Goal: Task Accomplishment & Management: Use online tool/utility

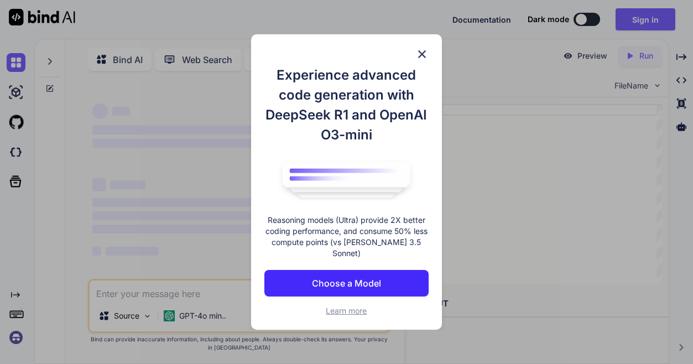
scroll to position [4, 0]
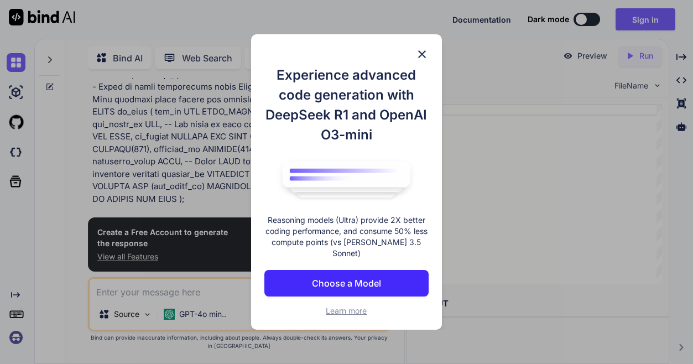
type textarea "x"
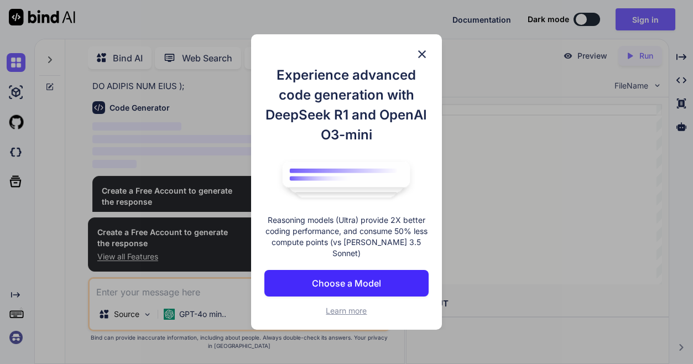
scroll to position [1359, 0]
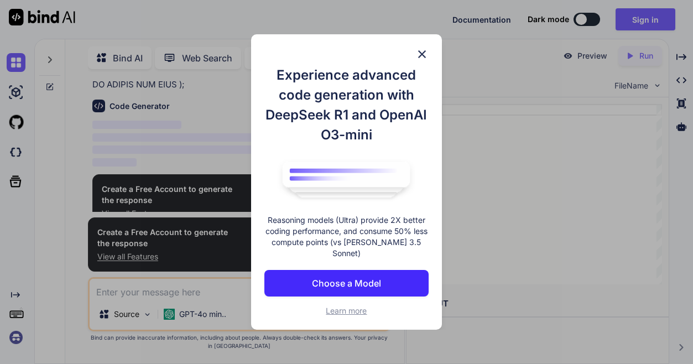
click at [372, 283] on p "Choose a Model" at bounding box center [346, 283] width 69 height 13
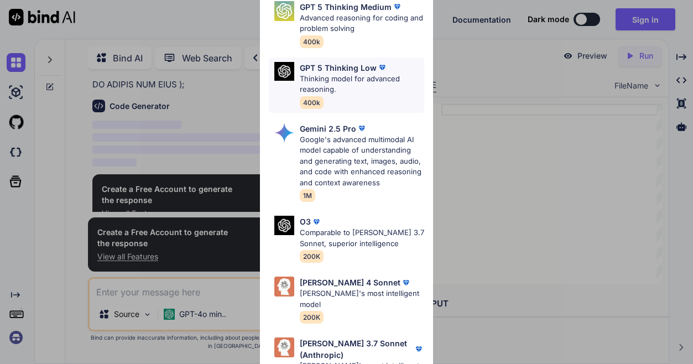
scroll to position [0, 0]
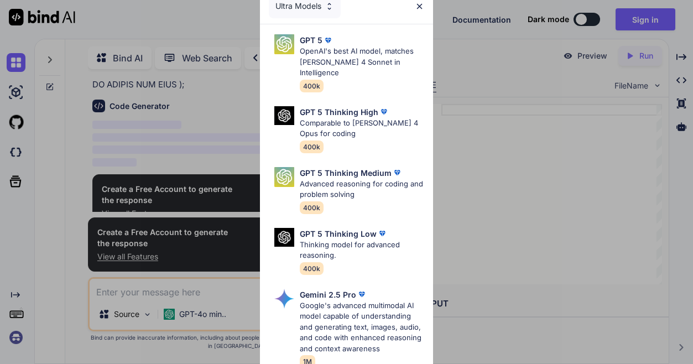
click at [424, 9] on img at bounding box center [419, 6] width 9 height 9
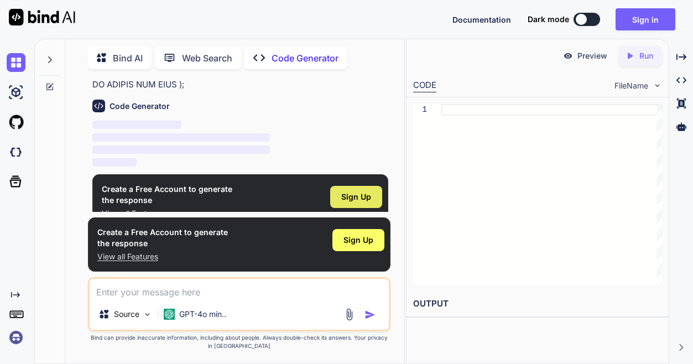
click at [353, 191] on span "Sign Up" at bounding box center [356, 196] width 30 height 11
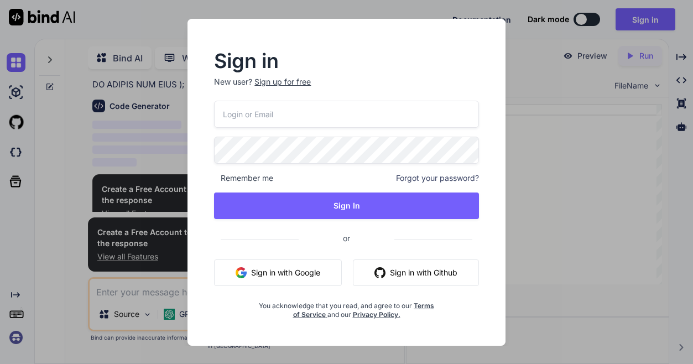
click at [325, 270] on button "Sign in with Google" at bounding box center [278, 273] width 128 height 27
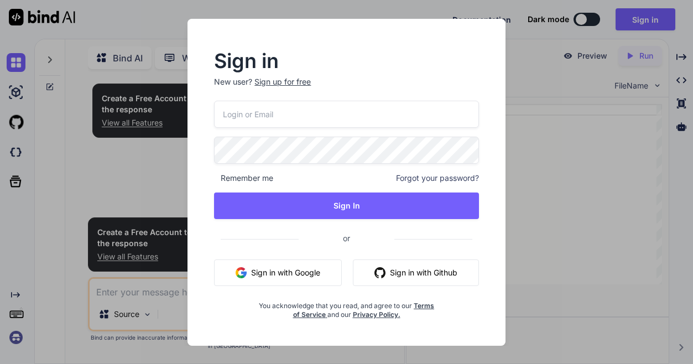
click at [528, 70] on div "Sign in New user? Sign up for free Remember me Forgot your password? Sign In or…" at bounding box center [346, 182] width 693 height 364
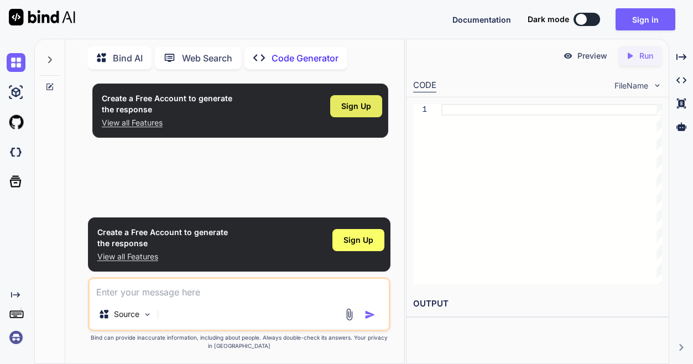
click at [361, 111] on span "Sign Up" at bounding box center [356, 106] width 30 height 11
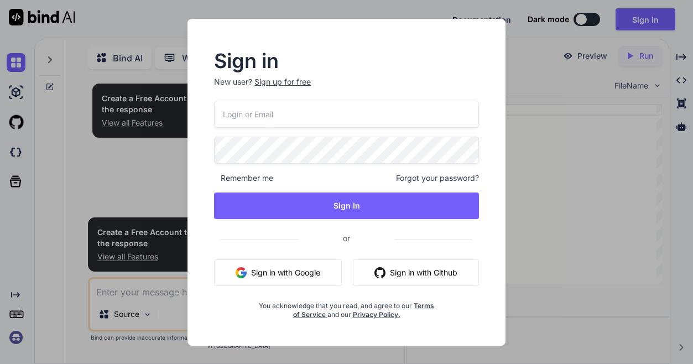
click at [305, 272] on button "Sign in with Google" at bounding box center [278, 273] width 128 height 27
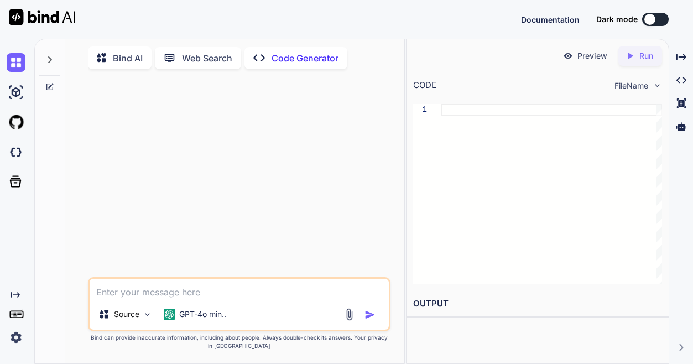
click at [241, 298] on textarea at bounding box center [240, 289] width 300 height 20
paste textarea "Help me create a web app for an adtech dashboard where the following are done 1…"
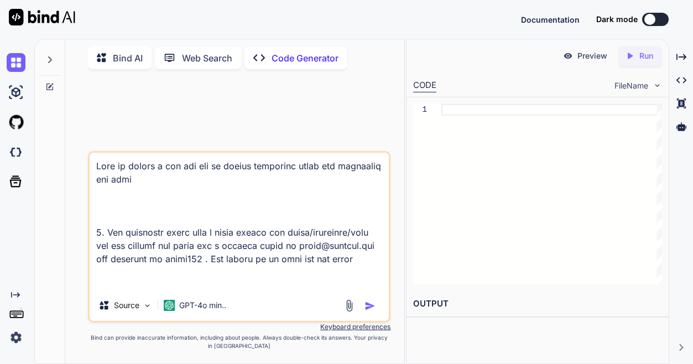
scroll to position [4955, 0]
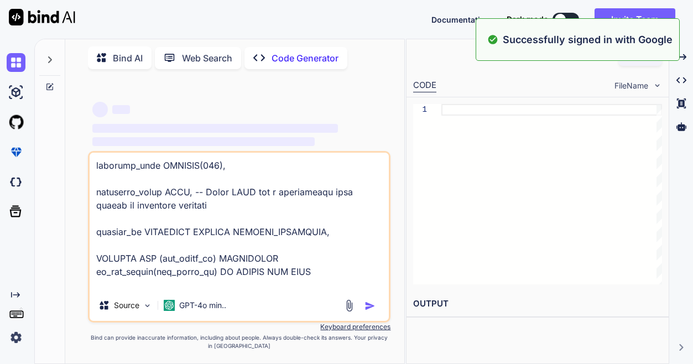
type textarea "Help me create a web app for an adtech dashboard where the following are done 1…"
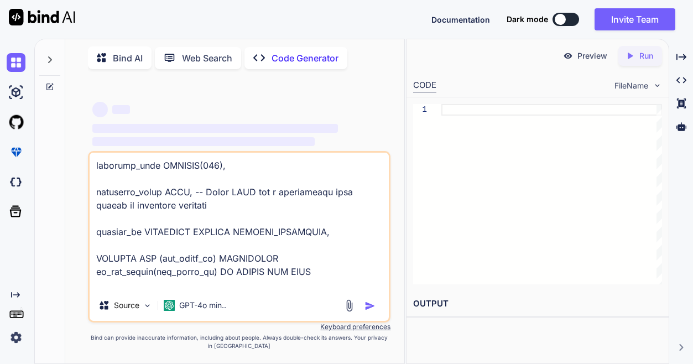
click at [250, 276] on textarea at bounding box center [240, 221] width 300 height 137
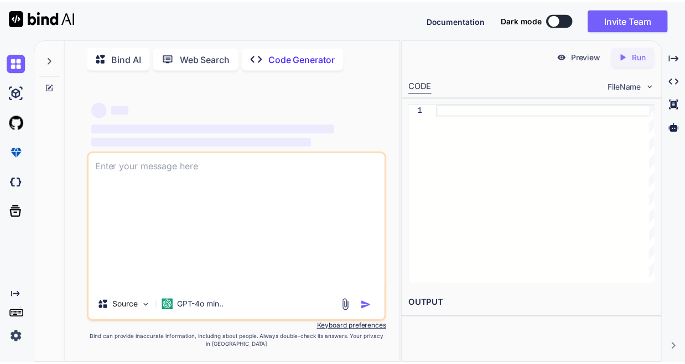
scroll to position [0, 0]
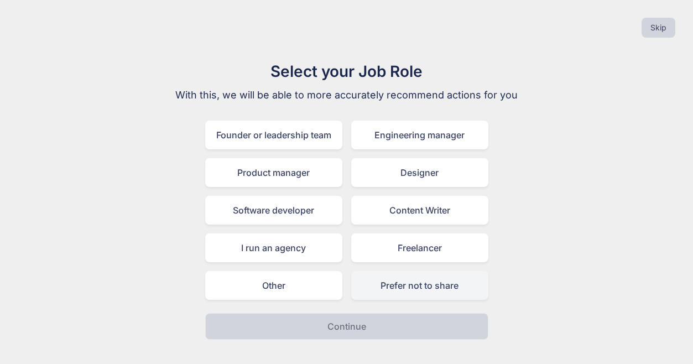
click at [380, 288] on div "Prefer not to share" at bounding box center [419, 285] width 137 height 29
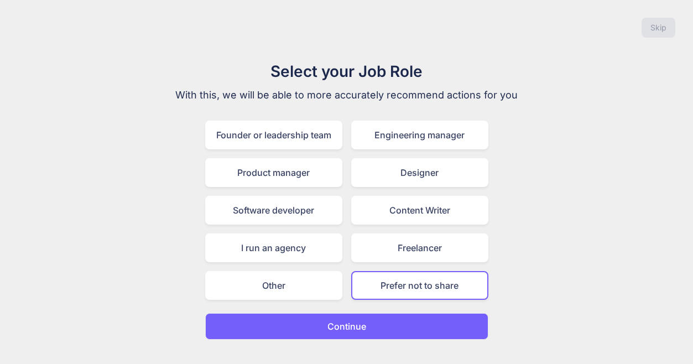
click at [345, 331] on p "Continue" at bounding box center [347, 326] width 39 height 13
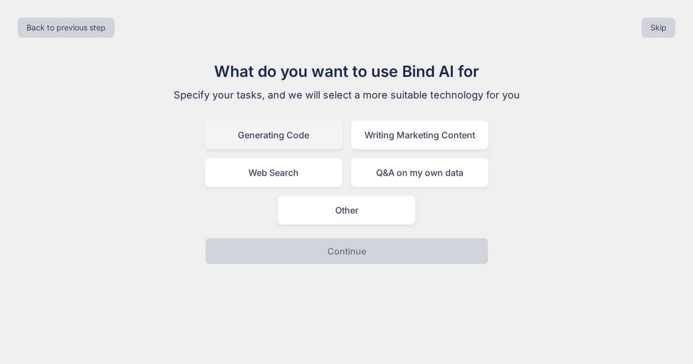
click at [312, 135] on div "Generating Code" at bounding box center [273, 135] width 137 height 29
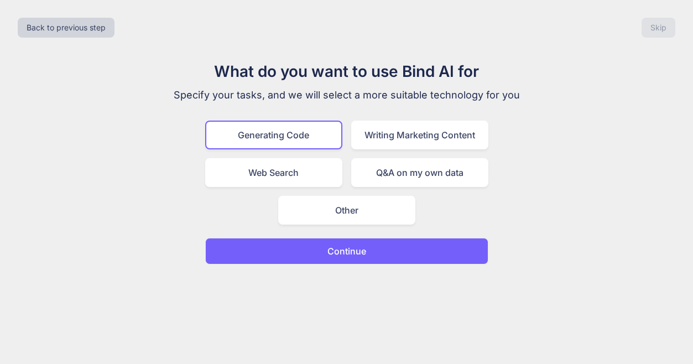
click at [330, 250] on p "Continue" at bounding box center [347, 251] width 39 height 13
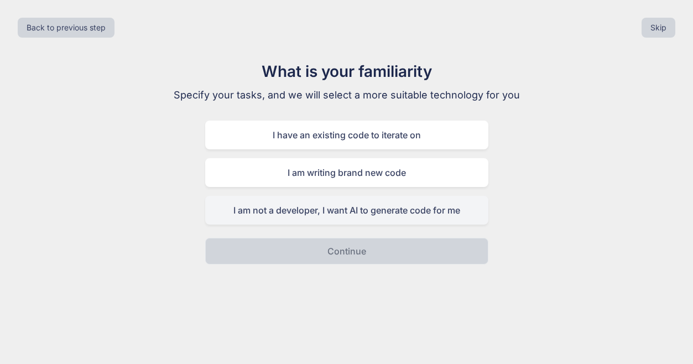
click at [346, 206] on div "I am not a developer, I want AI to generate code for me" at bounding box center [346, 210] width 283 height 29
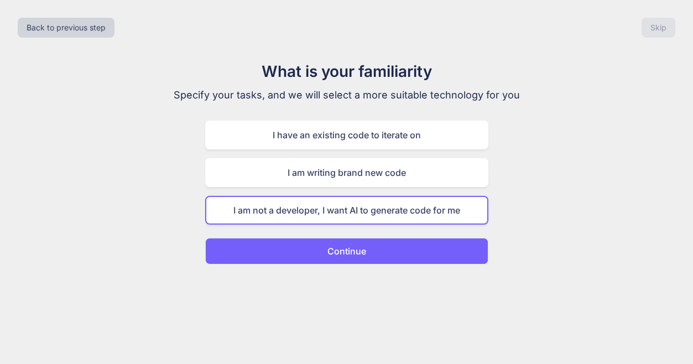
click at [342, 257] on p "Continue" at bounding box center [347, 251] width 39 height 13
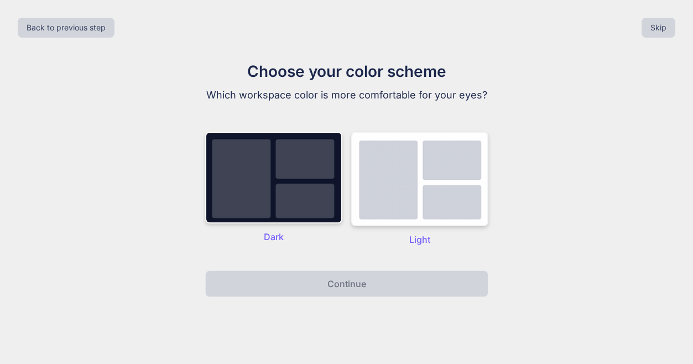
click at [390, 209] on img at bounding box center [419, 179] width 137 height 95
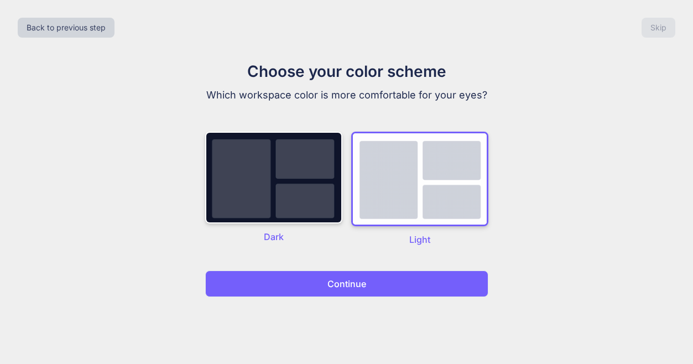
click at [369, 281] on button "Continue" at bounding box center [346, 284] width 283 height 27
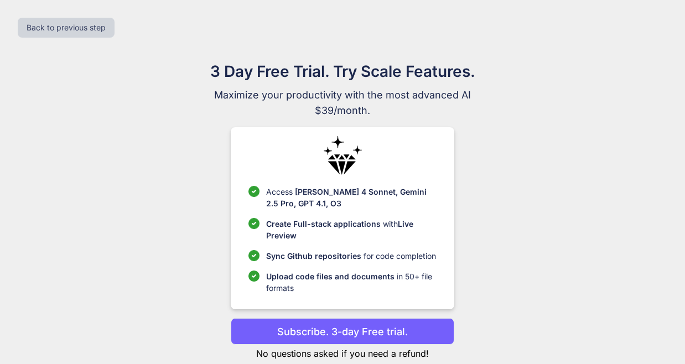
click at [350, 288] on p "Upload code files and documents in 50+ file formats" at bounding box center [351, 282] width 170 height 23
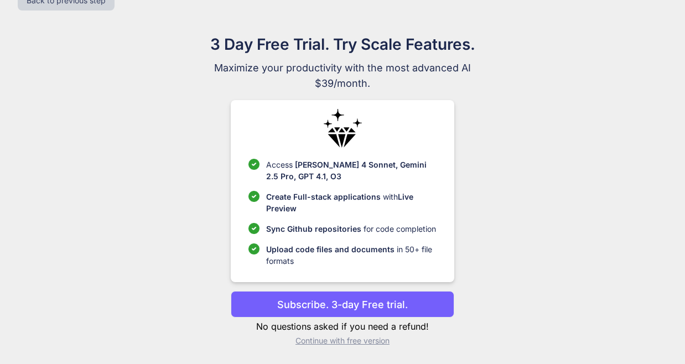
click at [355, 339] on p "Continue with free version" at bounding box center [342, 340] width 223 height 11
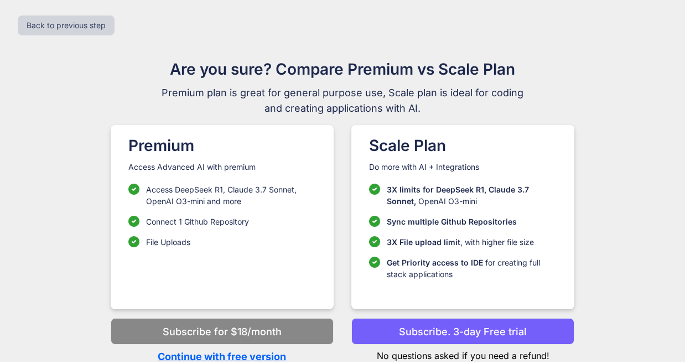
click at [274, 357] on p "Continue with free version" at bounding box center [222, 356] width 223 height 15
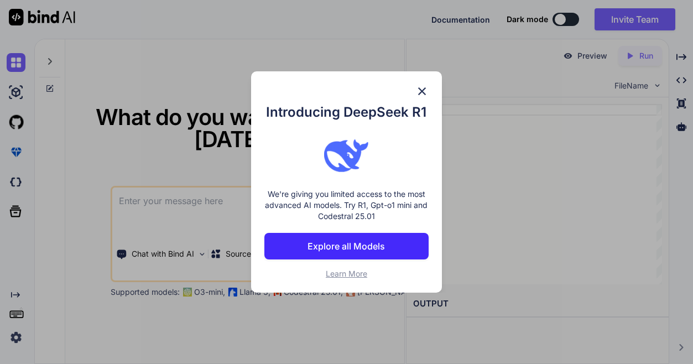
click at [421, 92] on img at bounding box center [422, 91] width 13 height 13
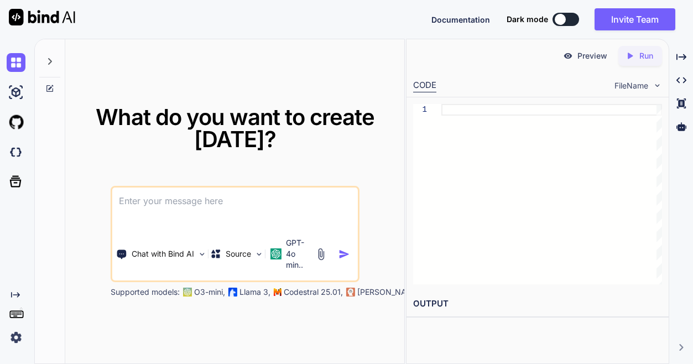
click at [276, 208] on textarea at bounding box center [235, 208] width 246 height 41
paste textarea "Help me create a web app for an adtech dashboard where the following are done 1…"
type textarea "Help me create a web app for an adtech dashboard where the following are done 1…"
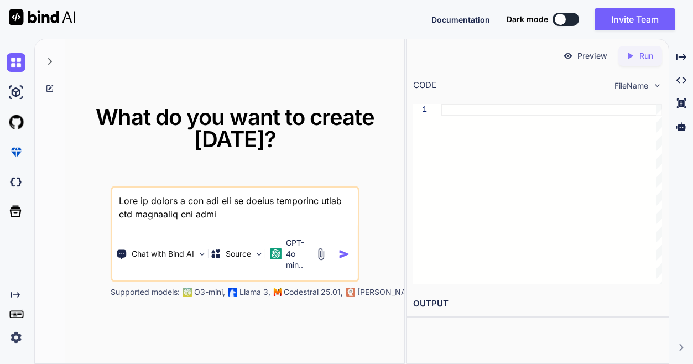
scroll to position [5340, 0]
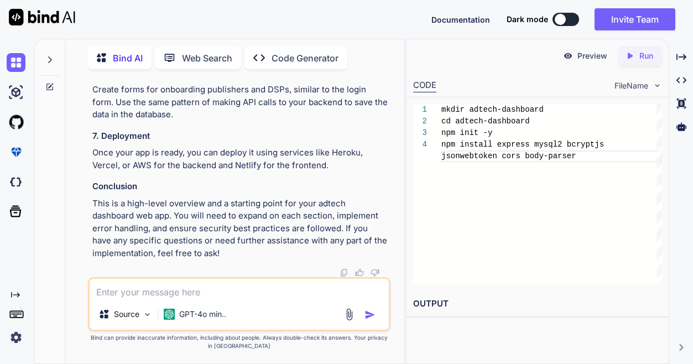
scroll to position [3221, 0]
click at [635, 58] on icon "Created with Pixso." at bounding box center [630, 56] width 10 height 10
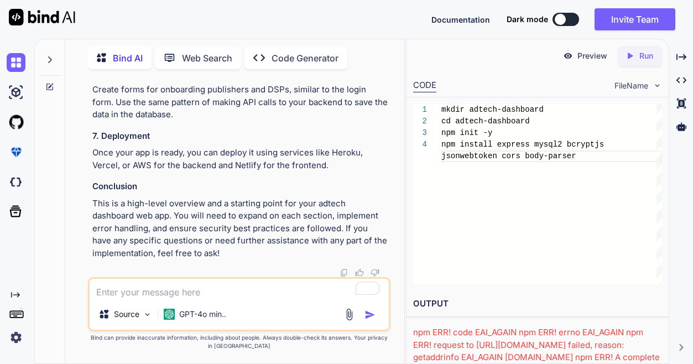
scroll to position [209, 0]
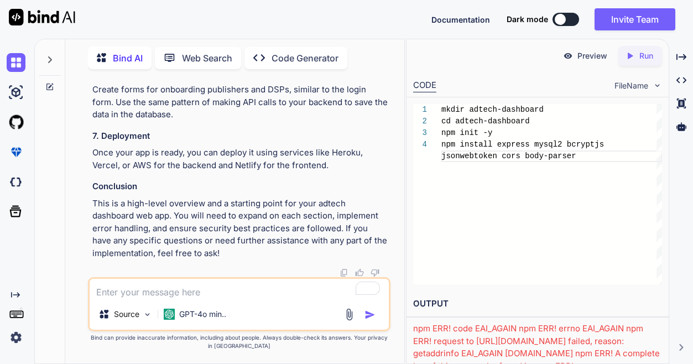
click at [491, 272] on div "mkdir adtech-dashboard cd adtech-dashboard npm init -y npm install express mysq…" at bounding box center [552, 194] width 221 height 180
click at [593, 60] on p "Preview" at bounding box center [593, 55] width 30 height 11
click at [334, 58] on p "Code Generator" at bounding box center [305, 57] width 67 height 13
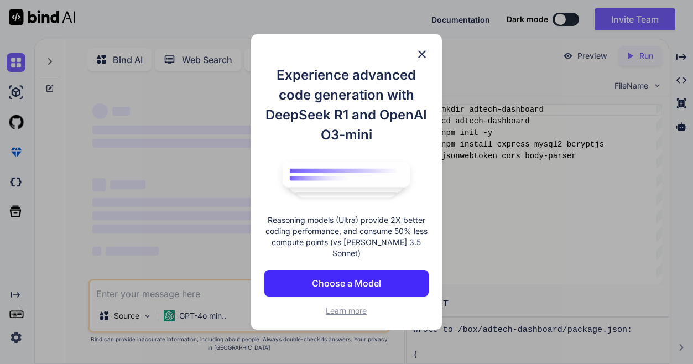
scroll to position [4, 0]
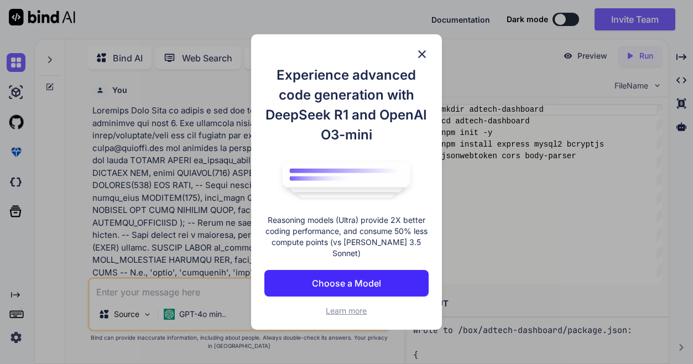
click at [379, 277] on p "Choose a Model" at bounding box center [346, 283] width 69 height 13
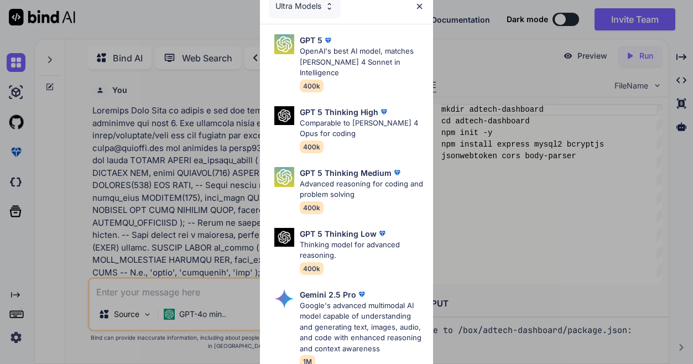
scroll to position [166, 0]
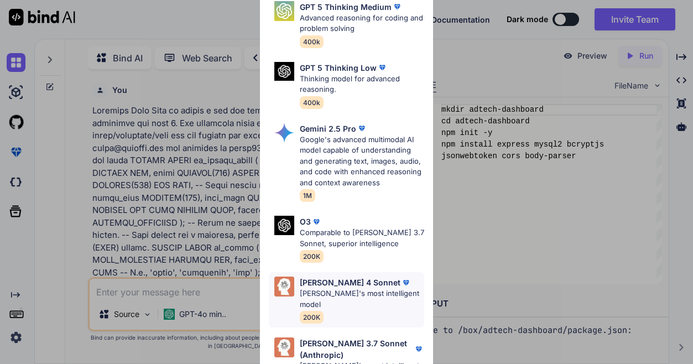
click at [353, 288] on p "[PERSON_NAME]'s most intelligent model" at bounding box center [362, 299] width 125 height 22
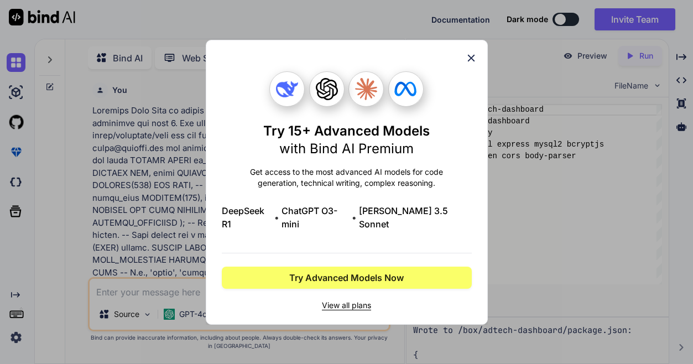
scroll to position [0, 0]
click at [282, 99] on img at bounding box center [287, 89] width 22 height 22
click at [329, 300] on span "View all plans" at bounding box center [347, 305] width 250 height 11
click at [471, 64] on icon at bounding box center [471, 58] width 12 height 12
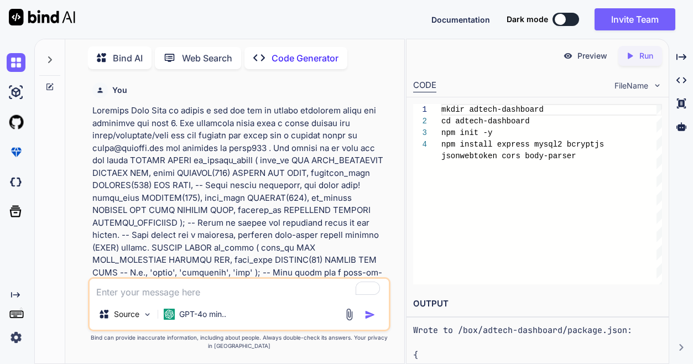
click at [584, 55] on p "Preview" at bounding box center [593, 55] width 30 height 11
click at [633, 55] on icon "Created with Pixso." at bounding box center [630, 56] width 10 height 10
click at [646, 88] on span "FileName" at bounding box center [632, 85] width 34 height 11
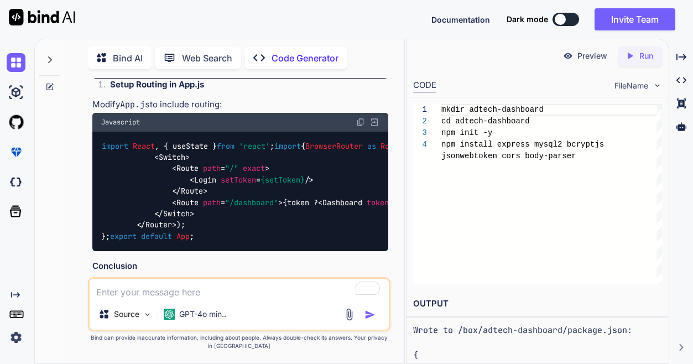
scroll to position [2542, 0]
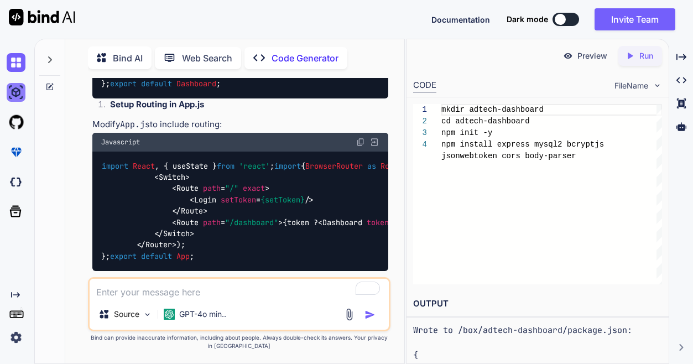
click at [20, 90] on img at bounding box center [16, 92] width 19 height 19
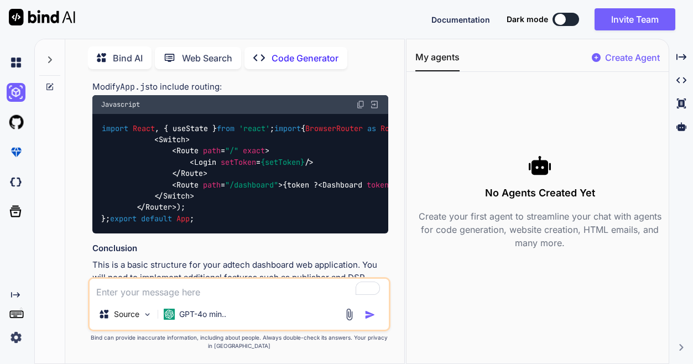
scroll to position [2583, 0]
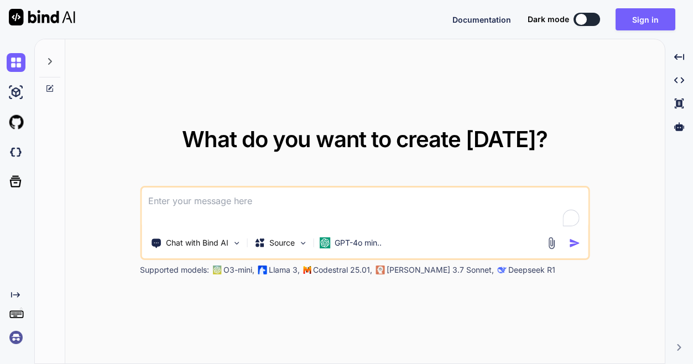
type textarea "x"
